Goal: Information Seeking & Learning: Learn about a topic

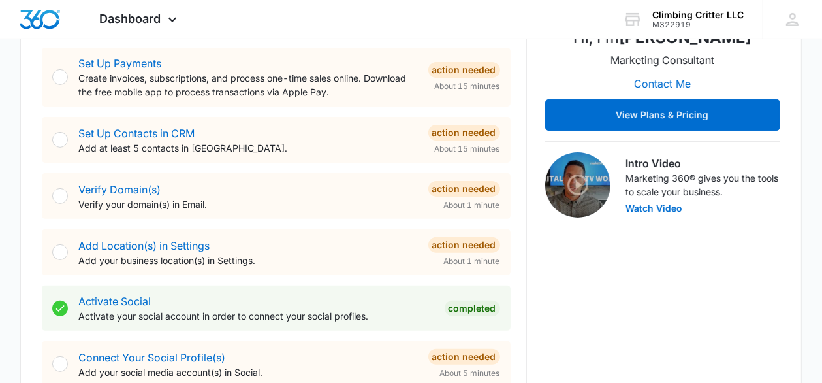
scroll to position [275, 0]
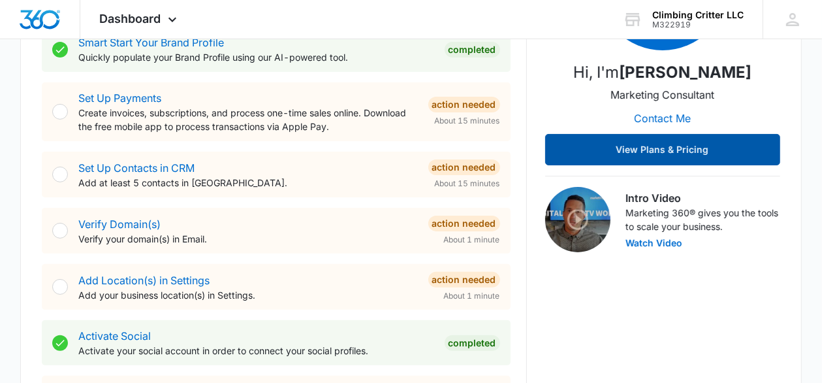
click at [668, 144] on button "View Plans & Pricing" at bounding box center [662, 149] width 235 height 31
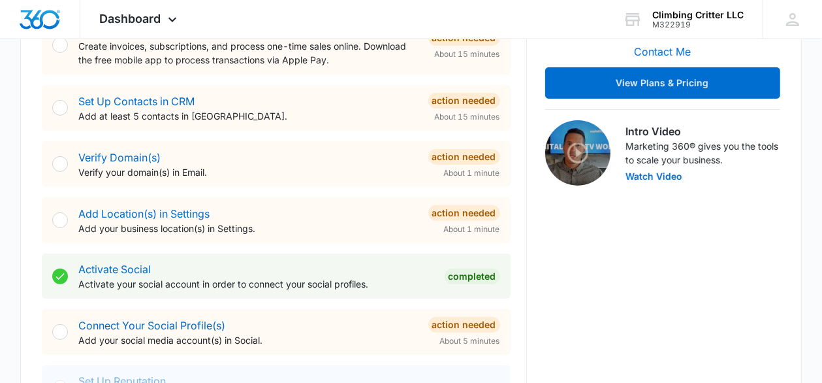
scroll to position [345, 0]
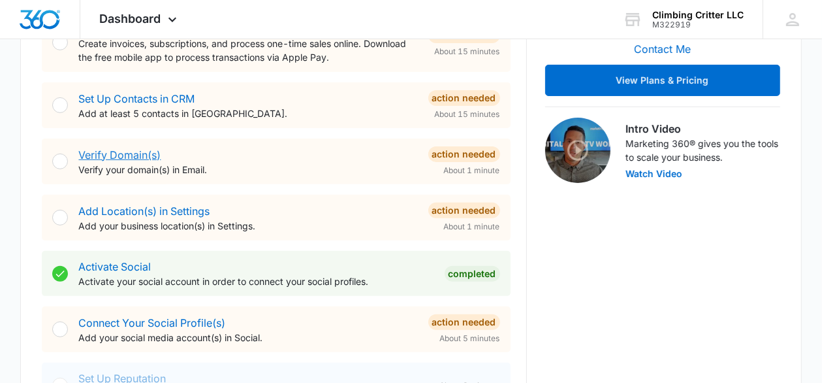
click at [100, 153] on link "Verify Domain(s)" at bounding box center [119, 154] width 82 height 13
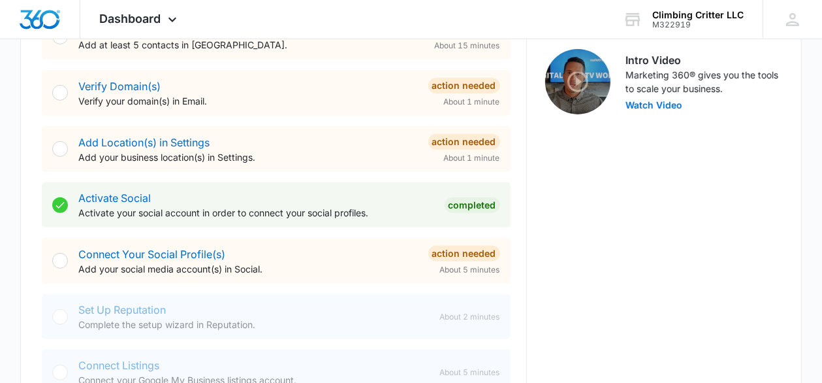
scroll to position [482, 0]
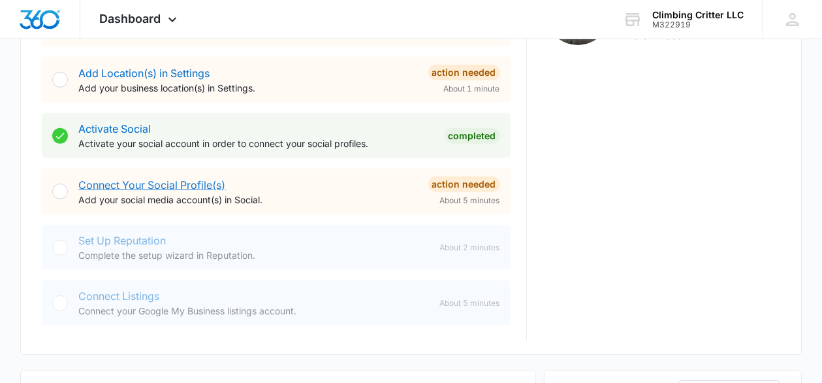
click at [162, 181] on link "Connect Your Social Profile(s)" at bounding box center [151, 184] width 147 height 13
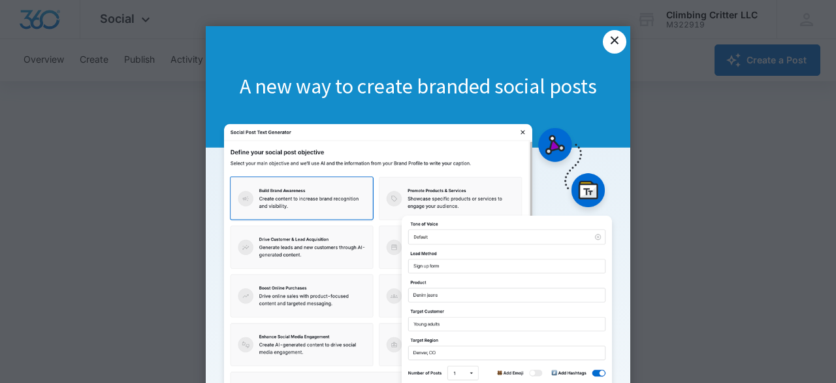
click at [603, 42] on link "×" at bounding box center [615, 42] width 24 height 24
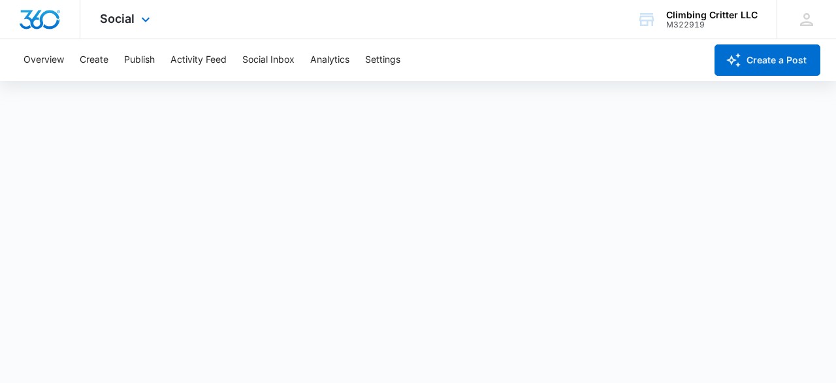
click at [478, 36] on div "Social Apps Reputation Websites Forms CRM Email Social Content Ads Intelligence…" at bounding box center [418, 19] width 836 height 39
click at [478, 61] on div "Overview Create Publish Activity Feed Social Inbox Analytics Settings" at bounding box center [360, 60] width 689 height 42
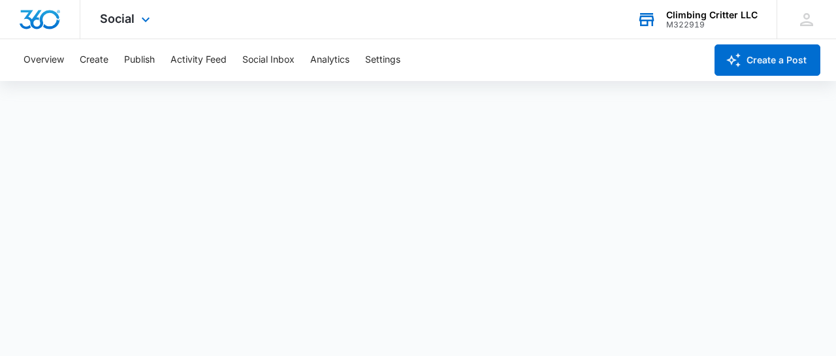
click at [691, 18] on div "Climbing Critter LLC" at bounding box center [711, 15] width 91 height 10
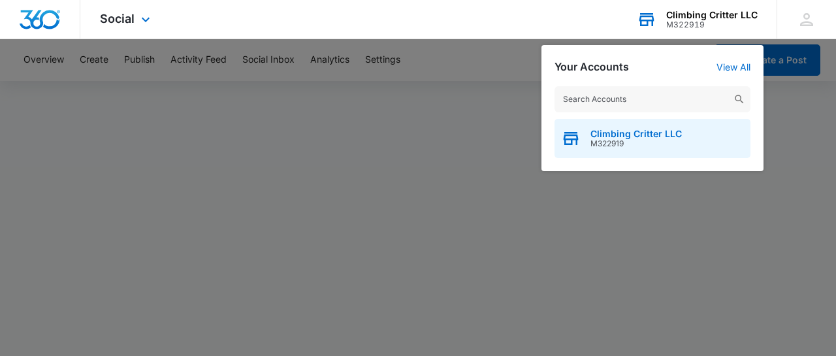
click at [631, 134] on span "Climbing Critter LLC" at bounding box center [635, 134] width 91 height 10
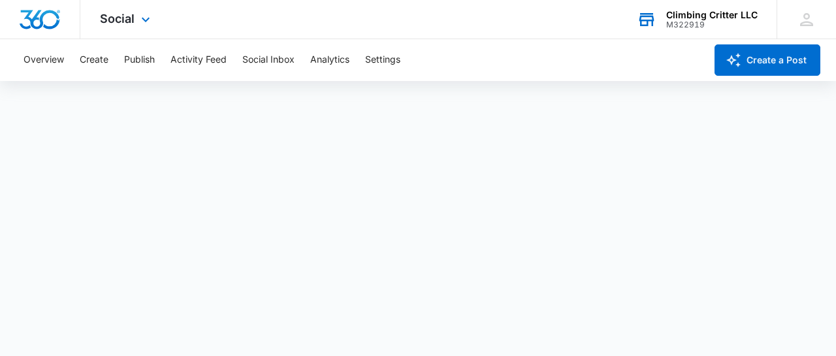
click at [709, 18] on div "Climbing Critter LLC" at bounding box center [711, 15] width 91 height 10
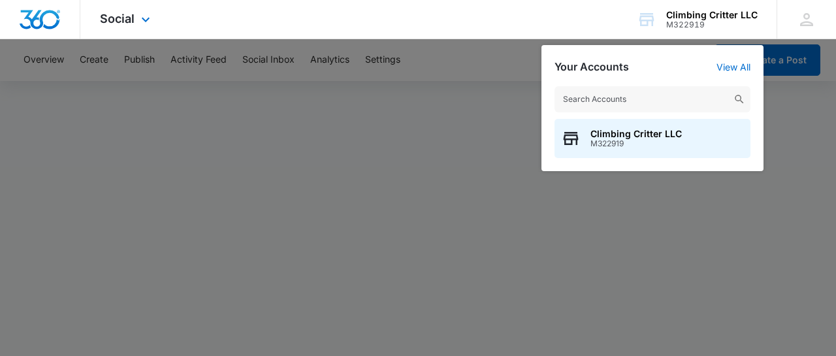
click at [484, 17] on div "Social Apps Reputation Websites Forms CRM Email Social Content Ads Intelligence…" at bounding box center [418, 19] width 836 height 39
click at [806, 20] on icon at bounding box center [806, 20] width 20 height 20
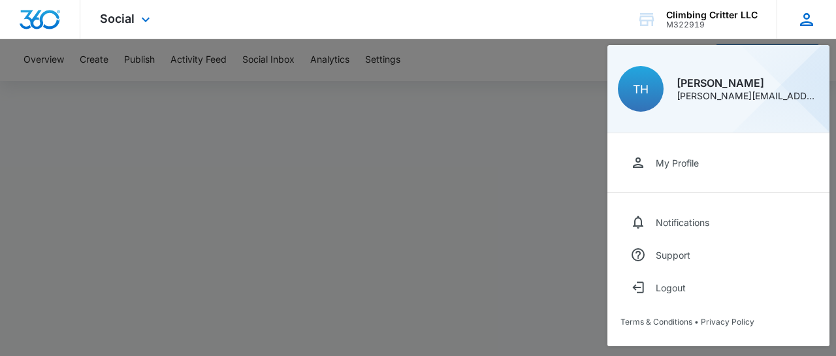
click at [727, 89] on div "[PERSON_NAME] [PERSON_NAME][EMAIL_ADDRESS][PERSON_NAME][DOMAIN_NAME]" at bounding box center [747, 89] width 142 height 23
click at [450, 10] on div "Social Apps Reputation Websites Forms CRM Email Social Content Ads Intelligence…" at bounding box center [418, 19] width 836 height 39
click at [125, 18] on span "Social" at bounding box center [117, 19] width 35 height 14
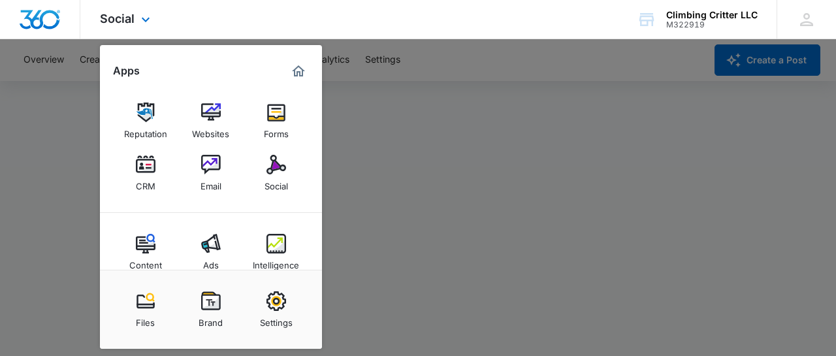
click at [213, 22] on div "Social Apps Reputation Websites Forms CRM Email Social Content Ads Intelligence…" at bounding box center [418, 19] width 836 height 39
click at [303, 74] on img "Marketing 360® Dashboard" at bounding box center [298, 71] width 16 height 16
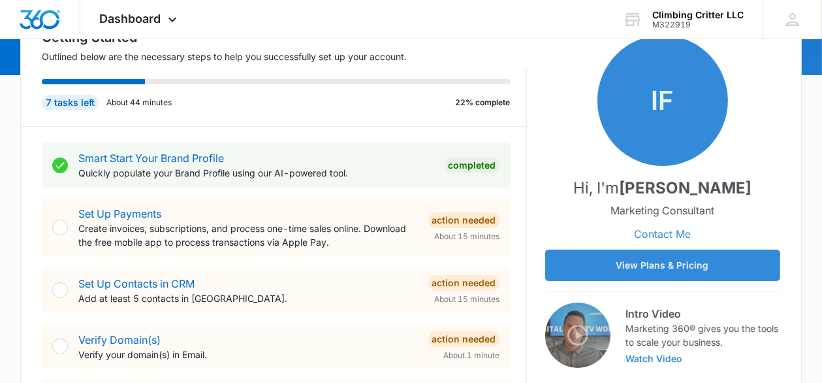
scroll to position [138, 0]
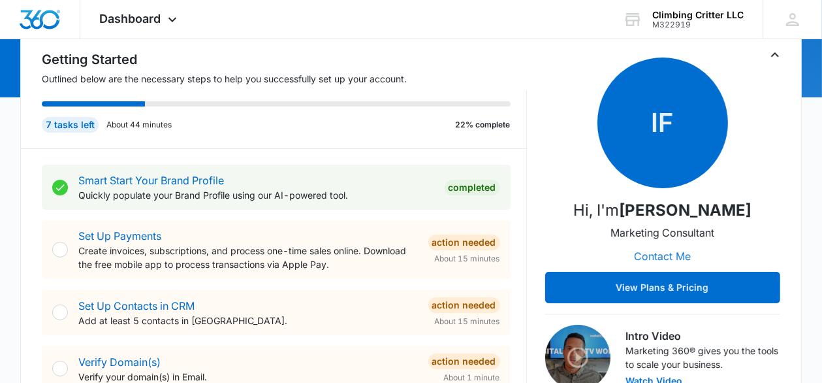
click at [661, 257] on button "Contact Me" at bounding box center [662, 255] width 83 height 31
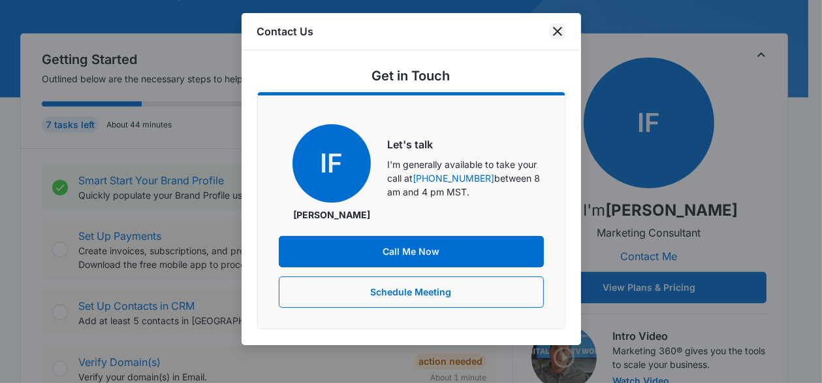
click at [556, 30] on icon "close" at bounding box center [557, 31] width 9 height 9
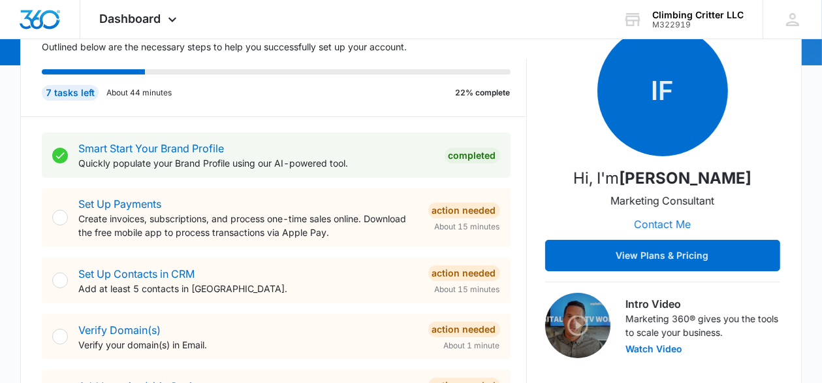
scroll to position [206, 0]
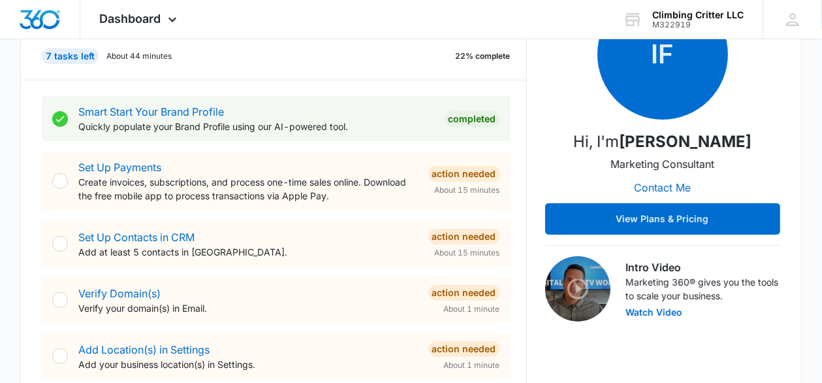
click at [564, 271] on img at bounding box center [577, 288] width 65 height 65
click at [636, 309] on button "Watch Video" at bounding box center [654, 311] width 57 height 9
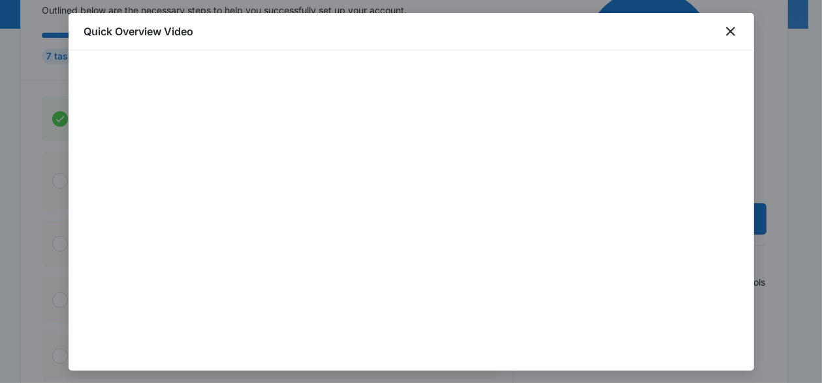
click at [624, 39] on div "Quick Overview Video" at bounding box center [411, 31] width 685 height 37
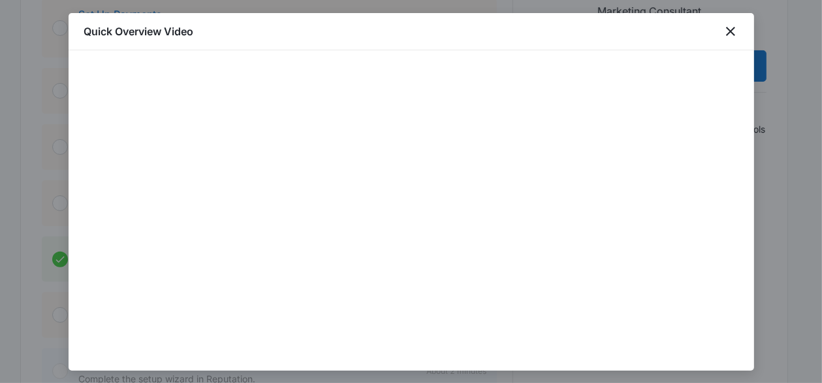
scroll to position [373, 0]
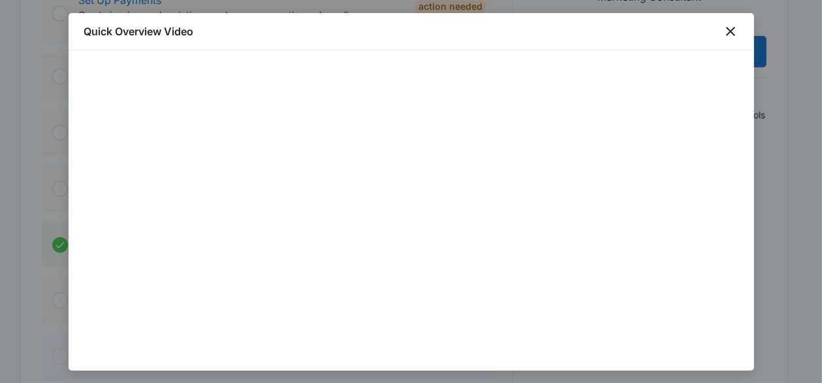
drag, startPoint x: 620, startPoint y: 35, endPoint x: 639, endPoint y: 17, distance: 26.3
click at [639, 17] on div "Quick Overview Video" at bounding box center [411, 31] width 685 height 37
click at [732, 31] on icon "close" at bounding box center [731, 32] width 16 height 16
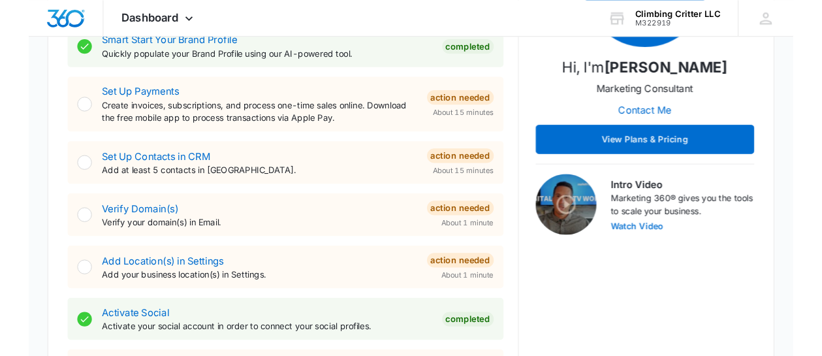
scroll to position [0, 0]
